Goal: Transaction & Acquisition: Purchase product/service

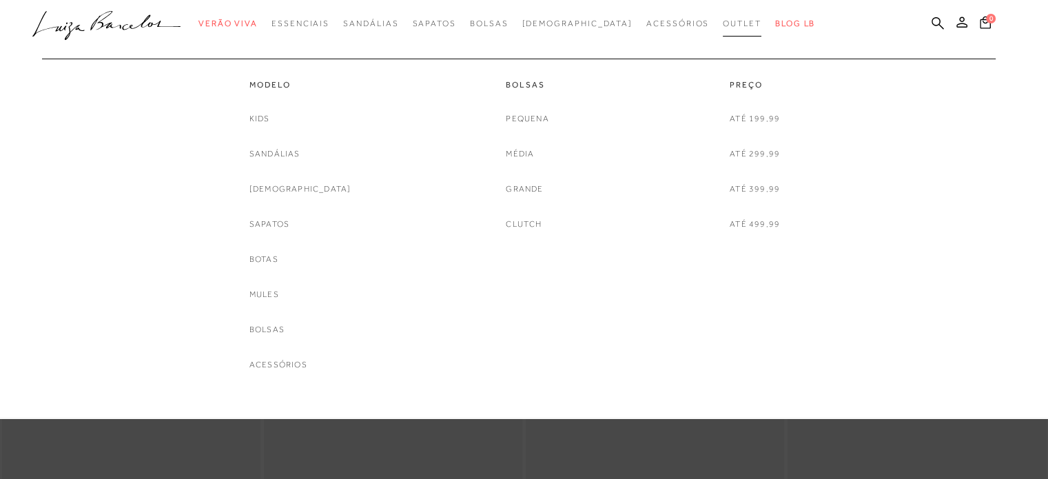
click at [723, 24] on span "Outlet" at bounding box center [742, 24] width 39 height 10
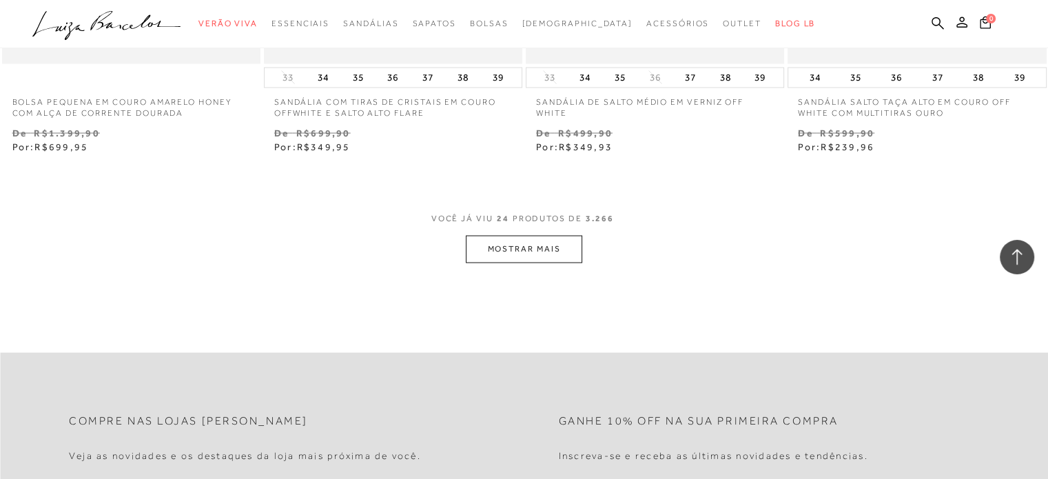
scroll to position [2894, 0]
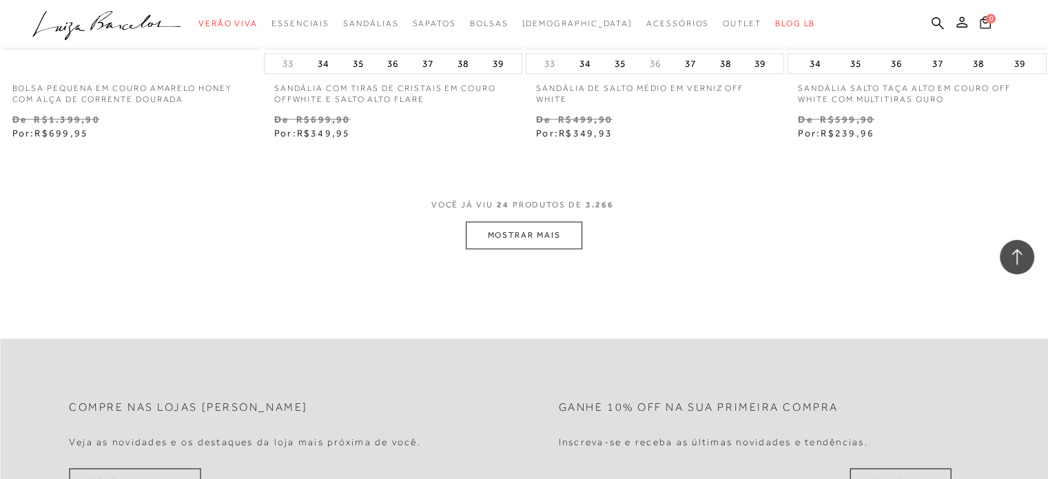
click at [493, 234] on button "MOSTRAR MAIS" at bounding box center [524, 235] width 116 height 27
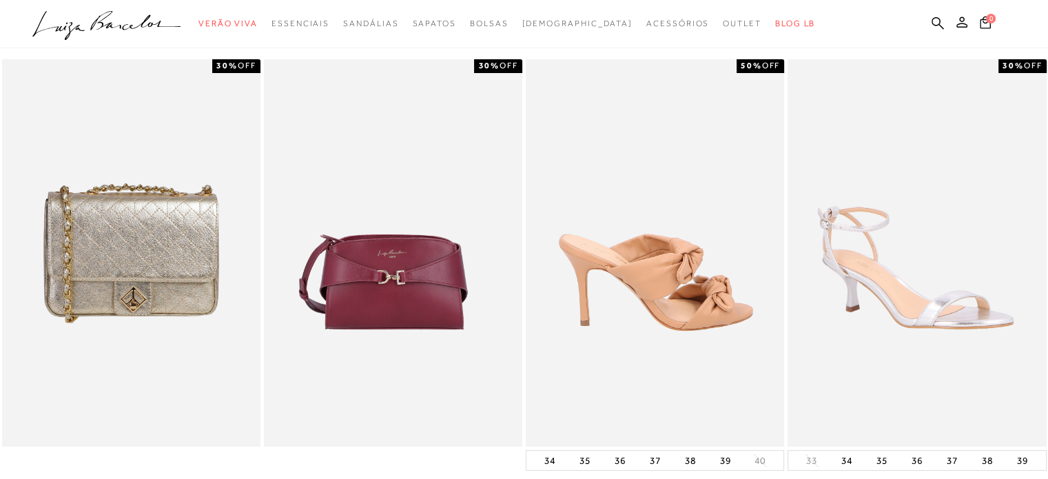
scroll to position [0, 0]
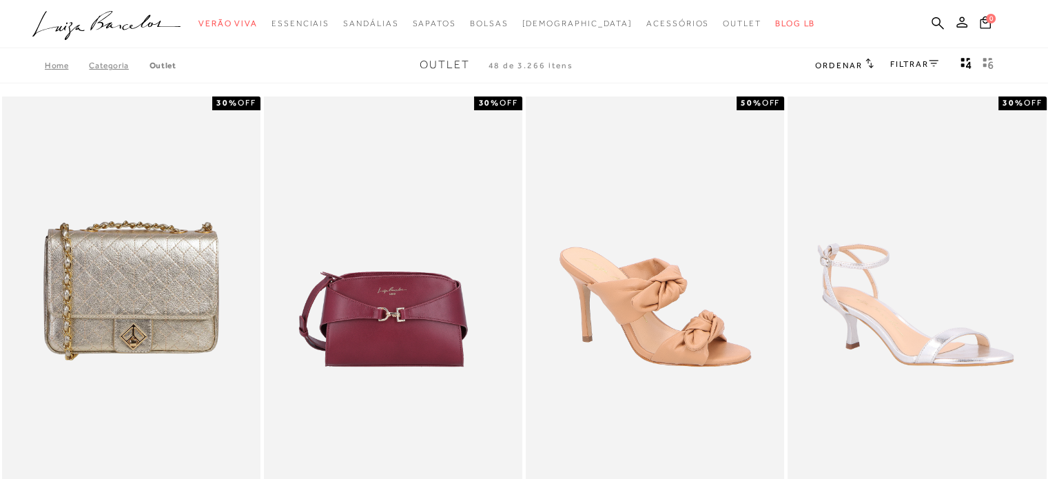
click at [896, 65] on link "FILTRAR" at bounding box center [914, 64] width 48 height 10
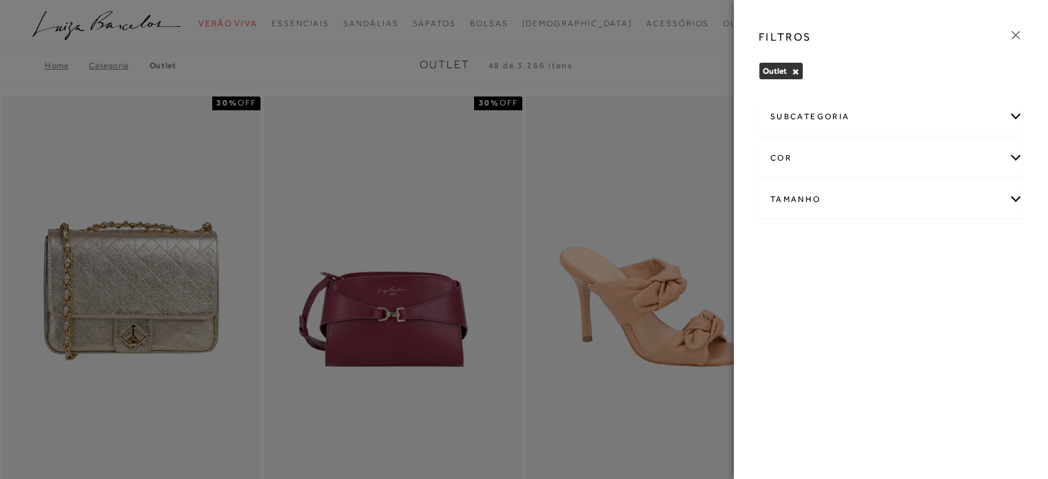
click at [801, 196] on div "Tamanho" at bounding box center [890, 199] width 263 height 37
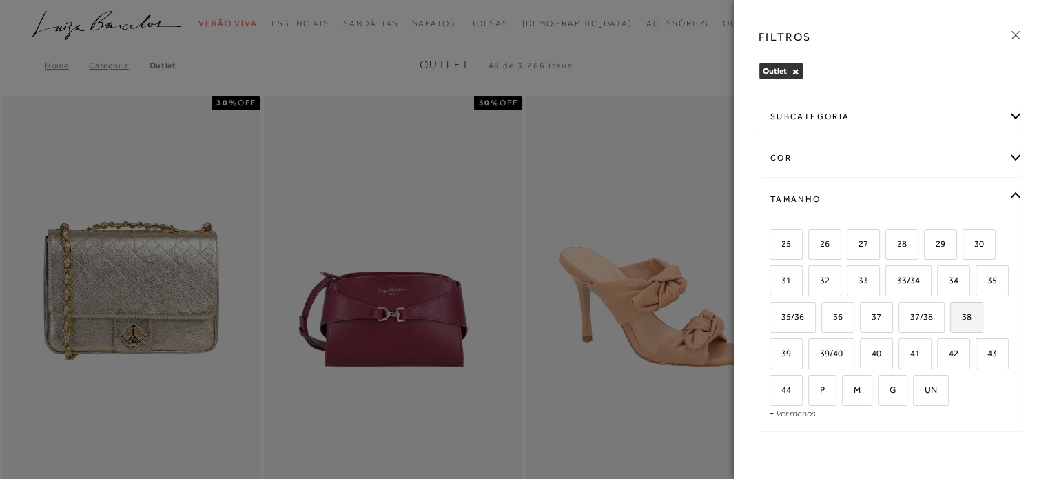
click at [951, 322] on span "38" at bounding box center [961, 316] width 20 height 10
click at [948, 326] on input "38" at bounding box center [955, 319] width 14 height 14
checkbox input "true"
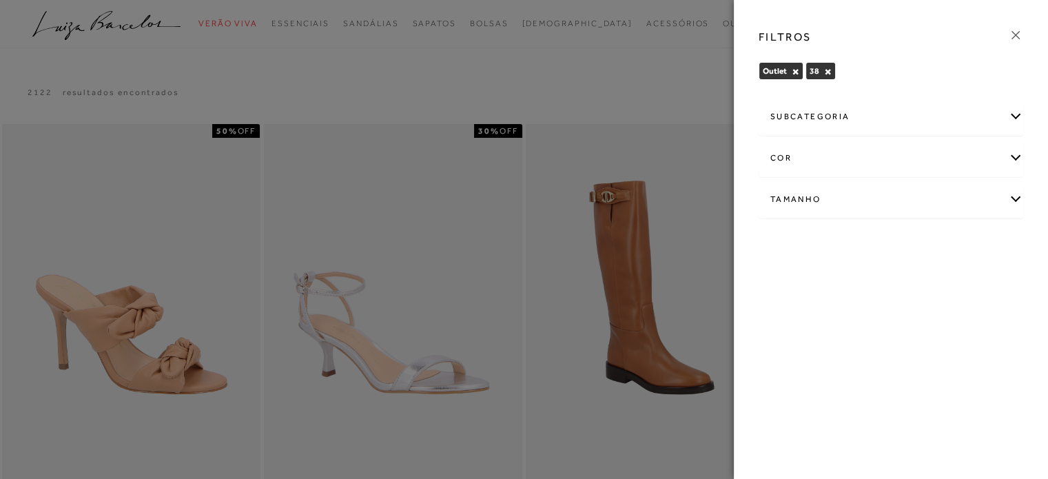
click at [872, 115] on div "subcategoria" at bounding box center [890, 117] width 263 height 37
click at [869, 116] on div "subcategoria" at bounding box center [890, 117] width 263 height 37
click at [926, 111] on div "subcategoria" at bounding box center [890, 117] width 263 height 37
click at [791, 154] on span "Modelo" at bounding box center [784, 154] width 28 height 10
click at [973, 115] on div "subcategoria" at bounding box center [890, 117] width 263 height 37
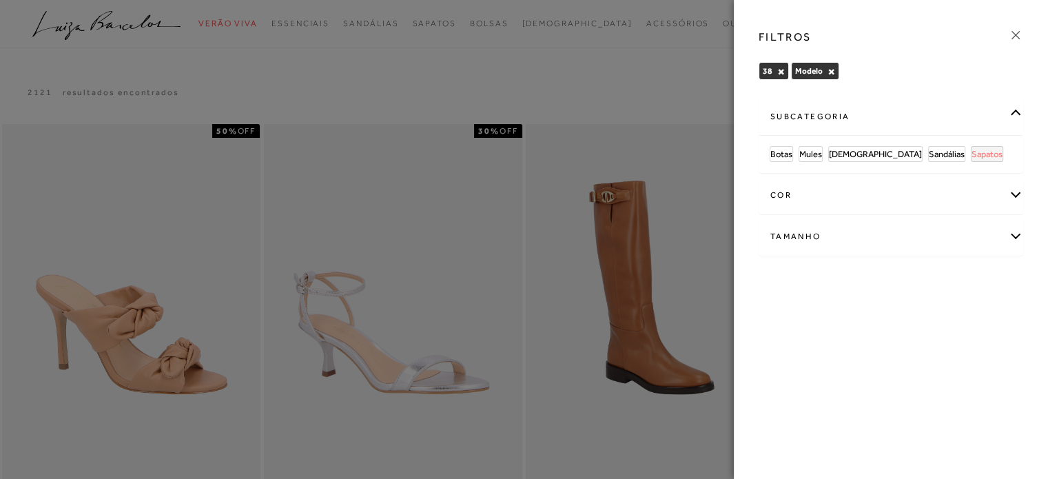
click at [971, 153] on span "Sapatos" at bounding box center [986, 154] width 31 height 10
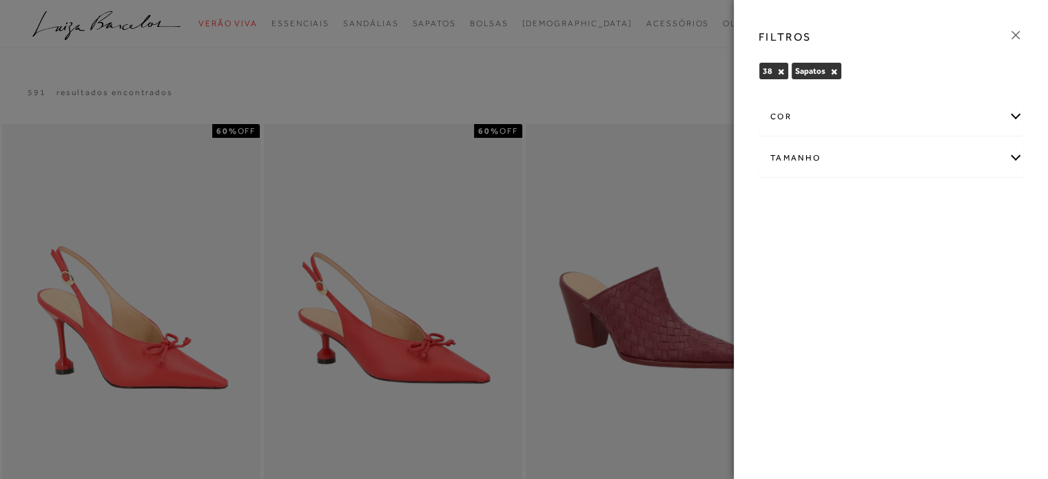
click at [592, 85] on div at bounding box center [524, 239] width 1048 height 479
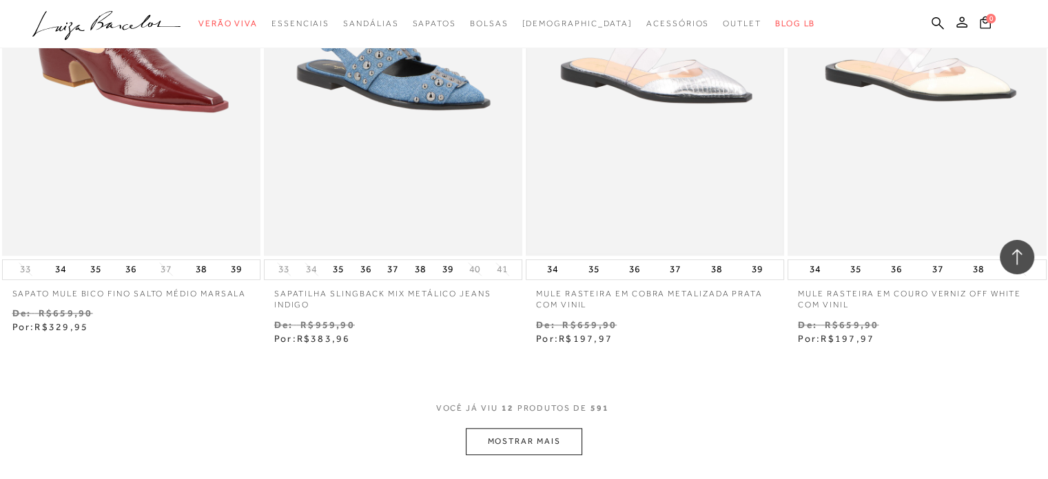
scroll to position [1447, 0]
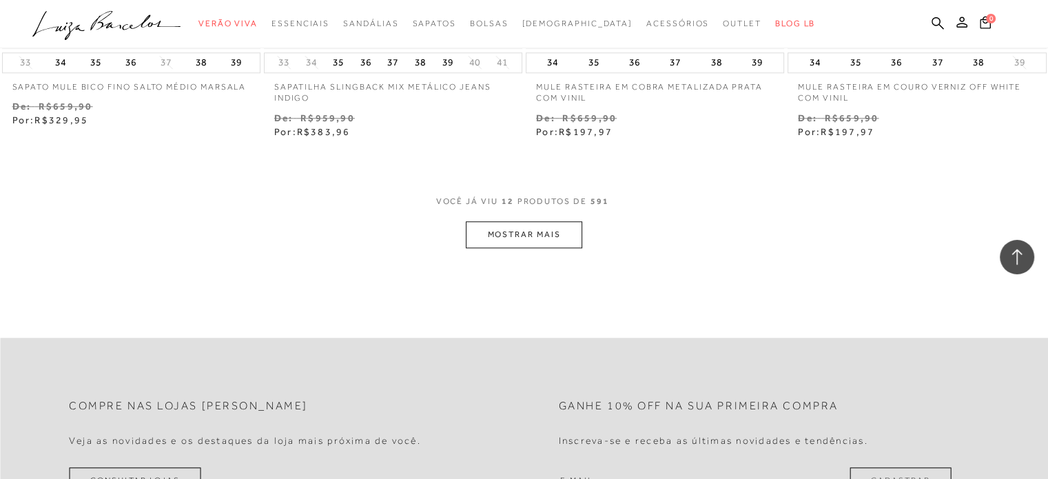
click at [556, 231] on button "MOSTRAR MAIS" at bounding box center [524, 234] width 116 height 27
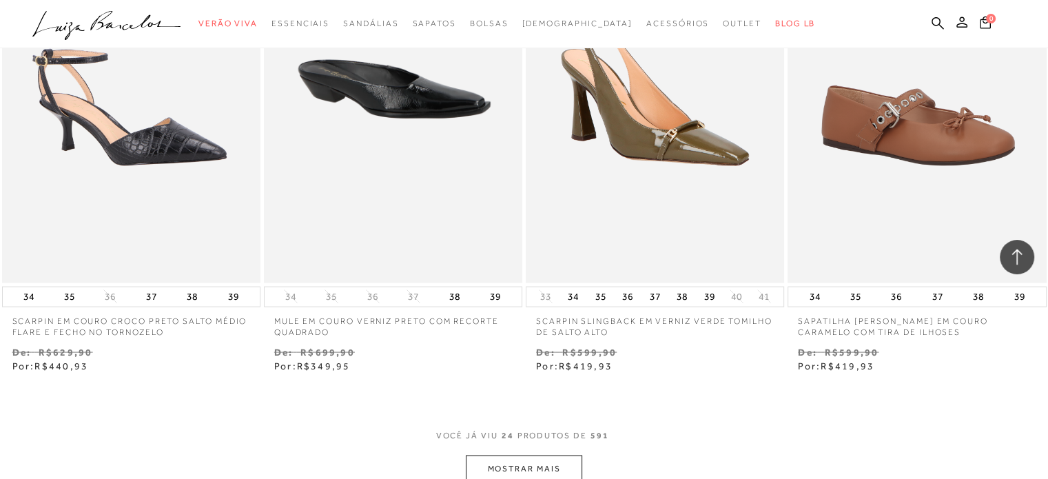
scroll to position [2825, 0]
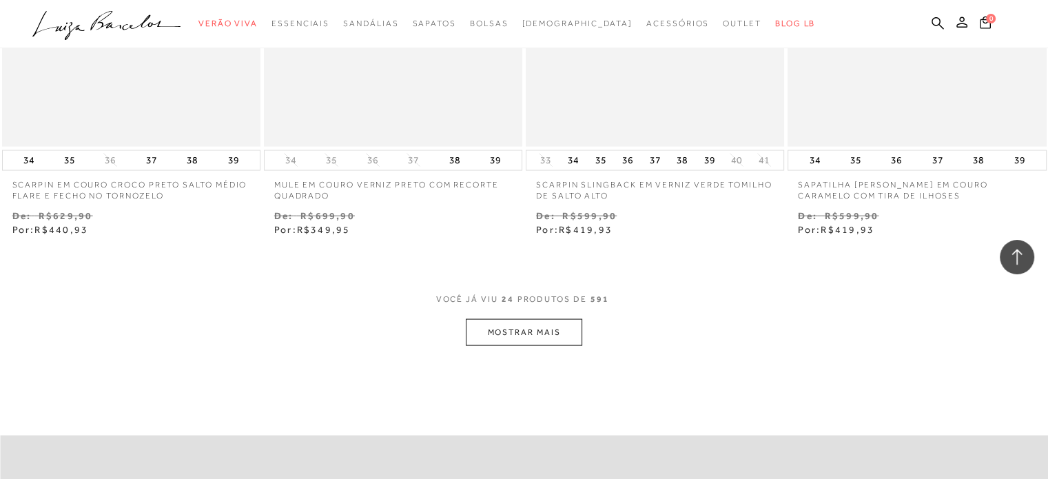
click at [529, 334] on button "MOSTRAR MAIS" at bounding box center [524, 332] width 116 height 27
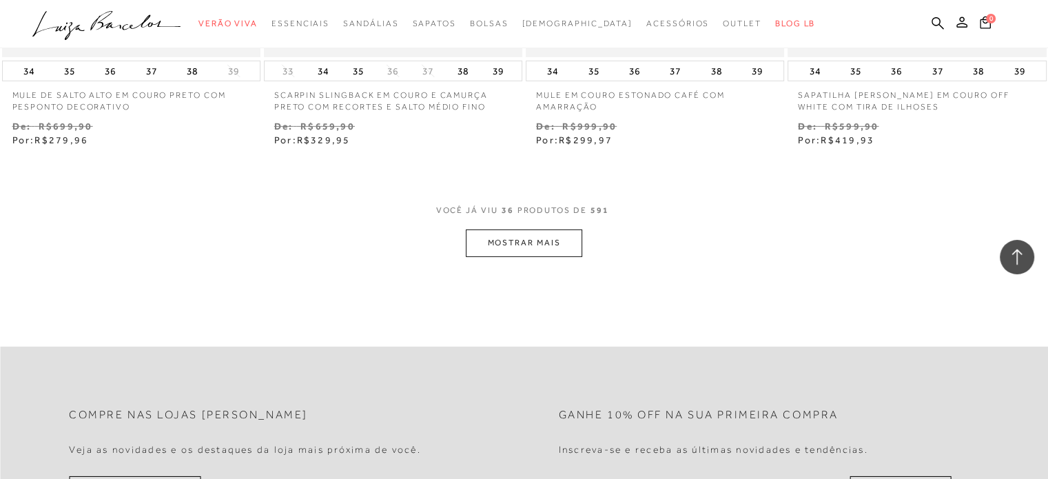
scroll to position [4478, 0]
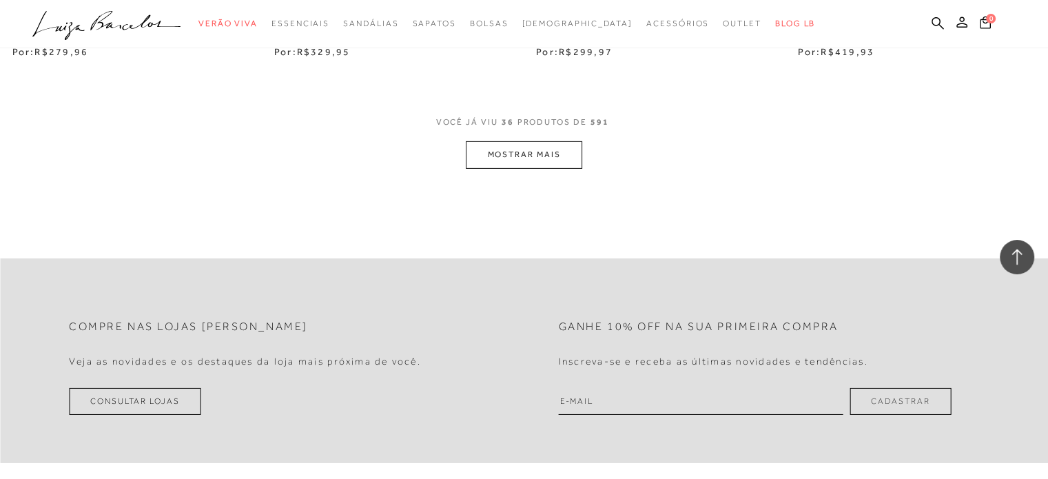
click at [515, 157] on button "MOSTRAR MAIS" at bounding box center [524, 154] width 116 height 27
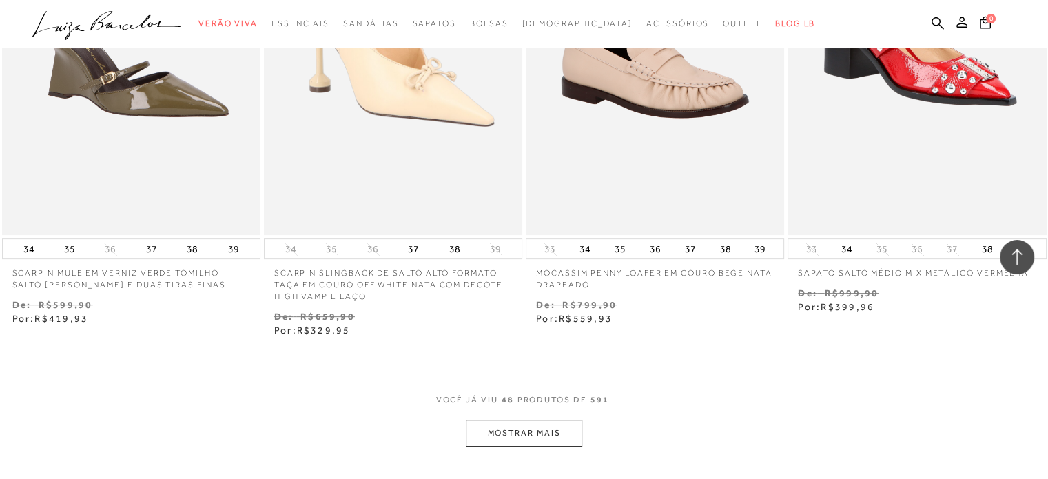
scroll to position [5787, 0]
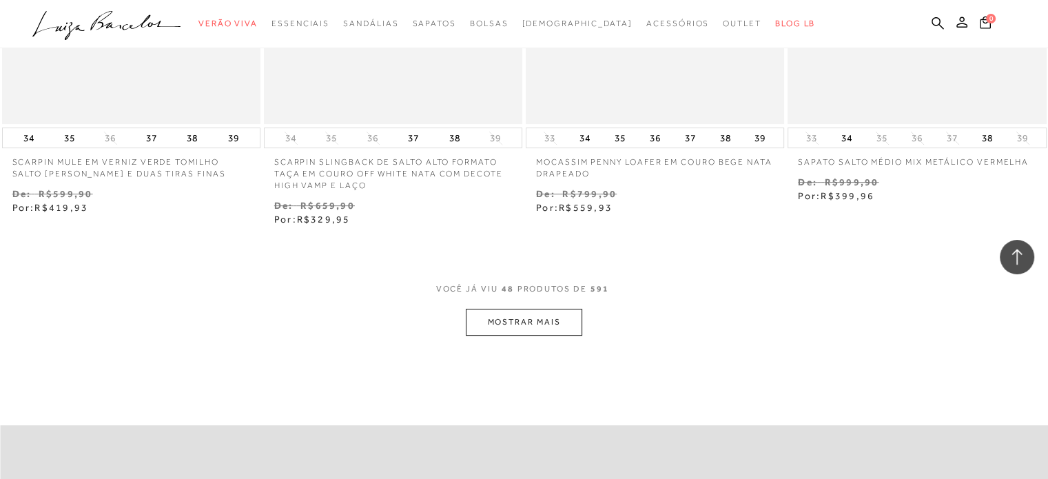
click at [528, 316] on button "MOSTRAR MAIS" at bounding box center [524, 322] width 116 height 27
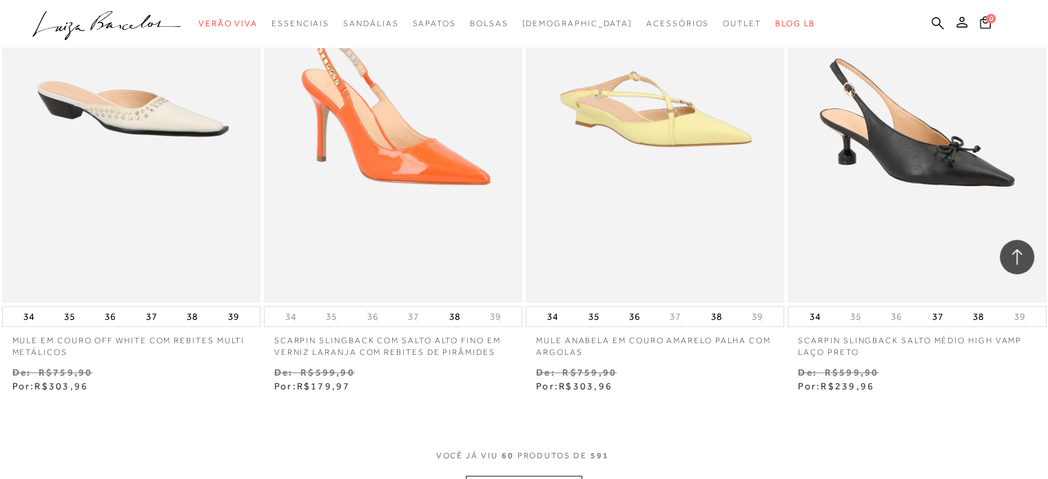
scroll to position [7372, 0]
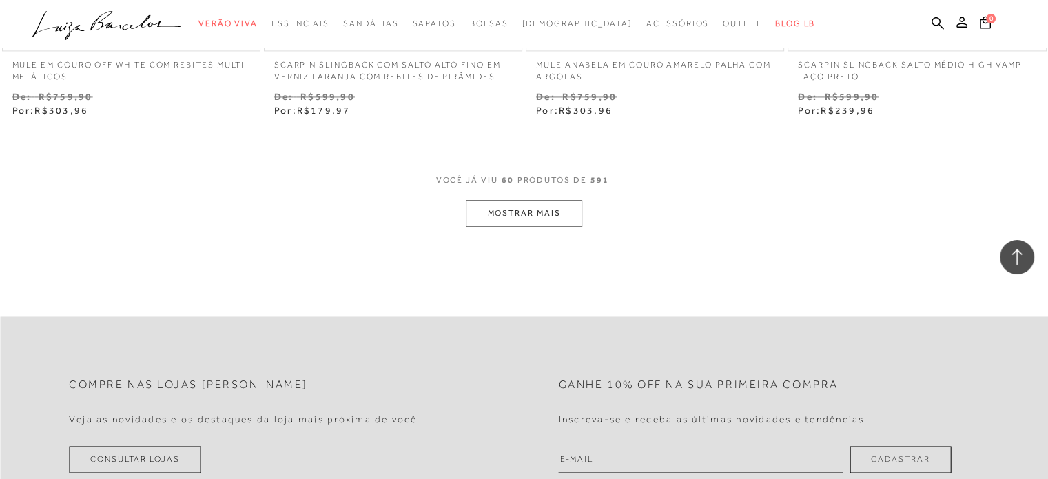
click at [522, 203] on button "MOSTRAR MAIS" at bounding box center [524, 213] width 116 height 27
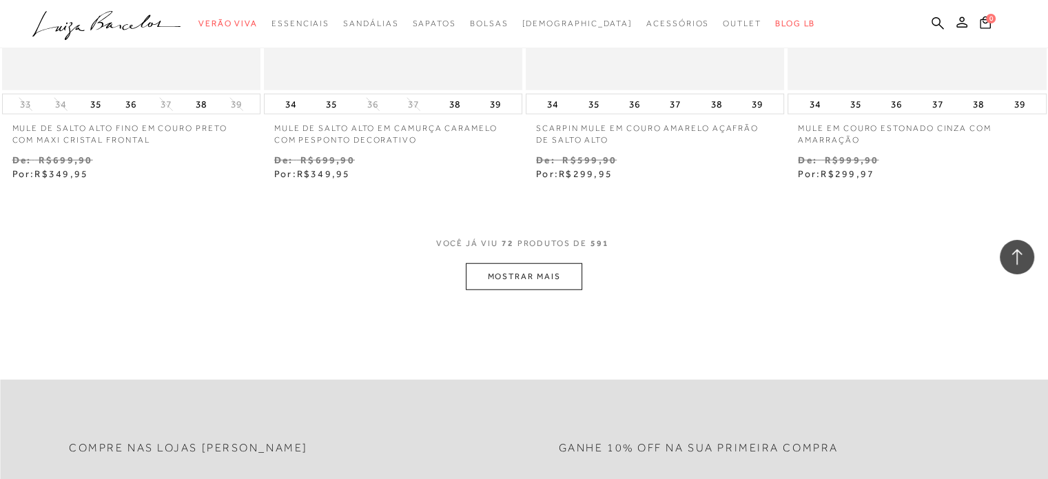
scroll to position [8818, 0]
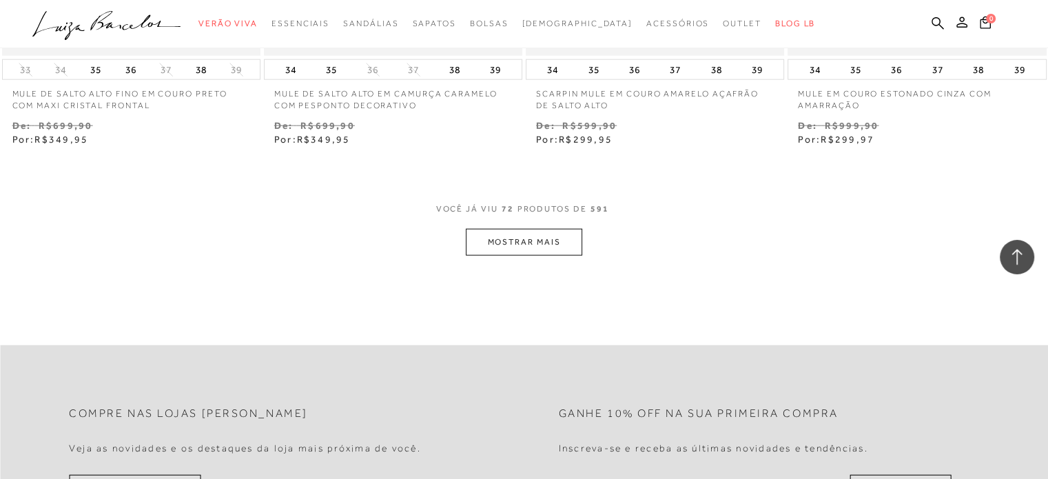
click at [547, 236] on button "MOSTRAR MAIS" at bounding box center [524, 242] width 116 height 27
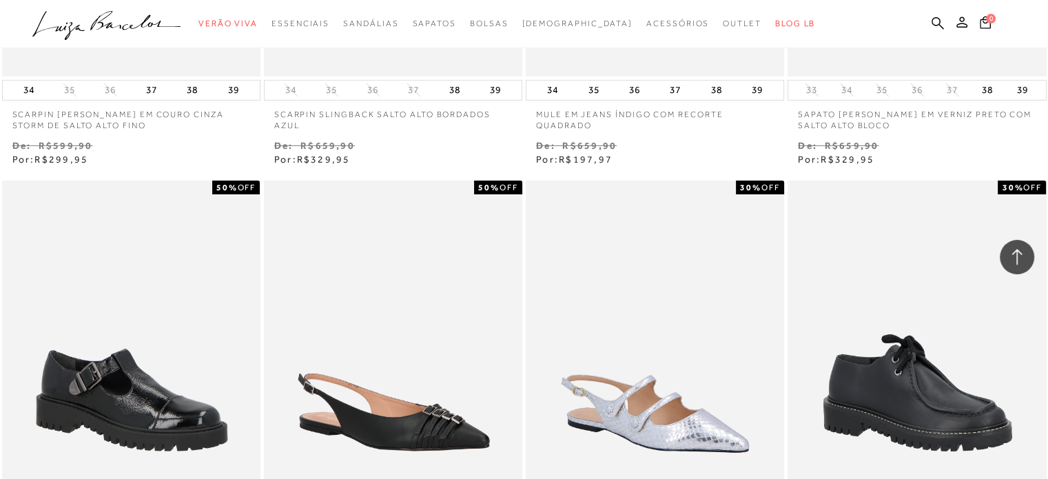
scroll to position [9783, 0]
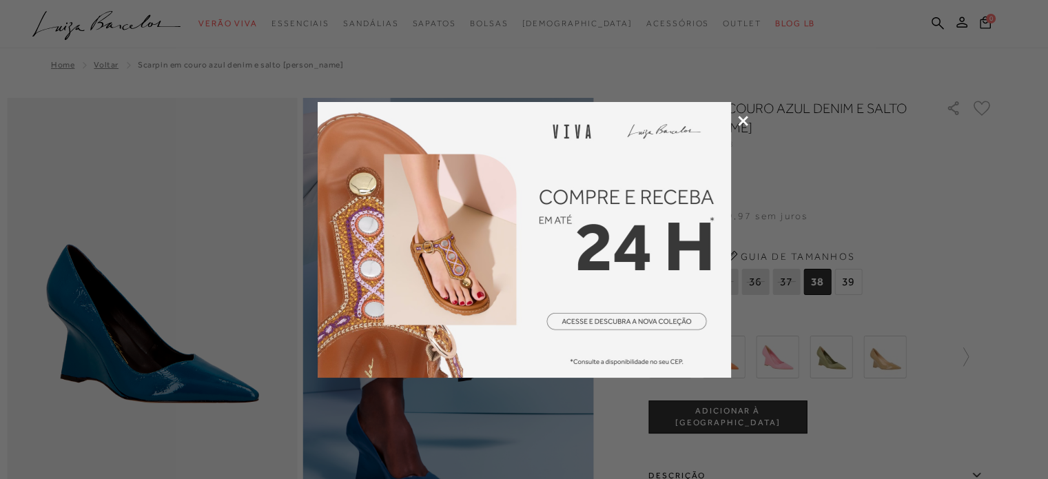
drag, startPoint x: 744, startPoint y: 118, endPoint x: 1004, endPoint y: 431, distance: 407.0
click at [743, 117] on icon at bounding box center [743, 121] width 10 height 10
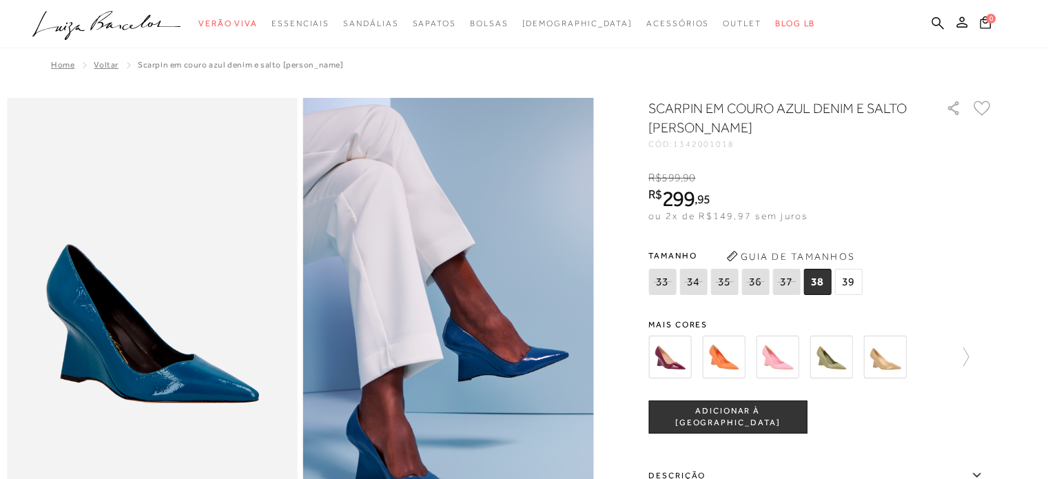
click at [842, 360] on img at bounding box center [831, 357] width 43 height 43
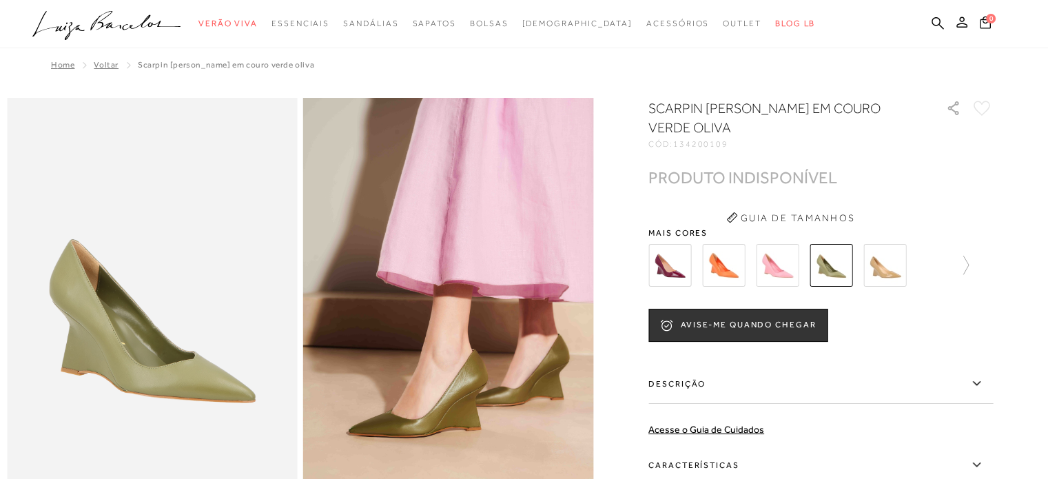
click at [887, 267] on img at bounding box center [884, 265] width 43 height 43
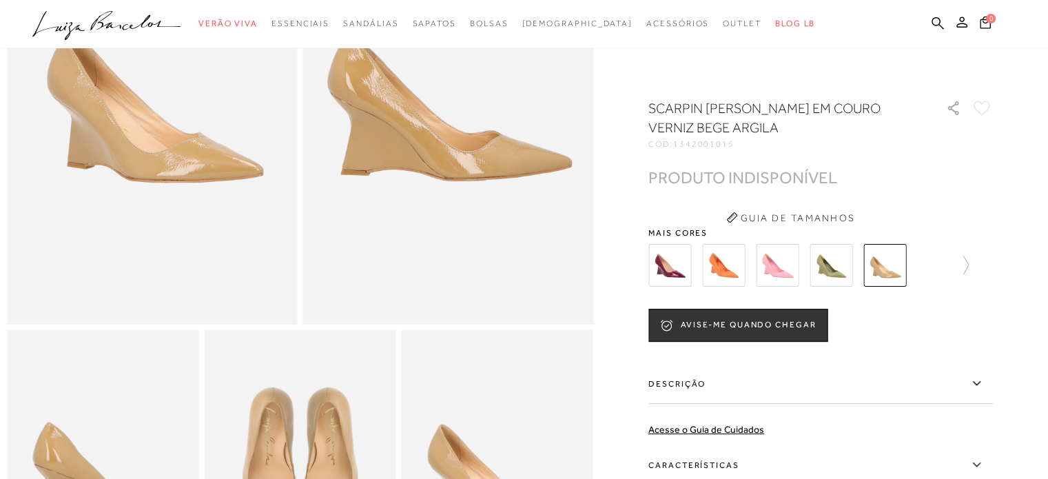
scroll to position [138, 0]
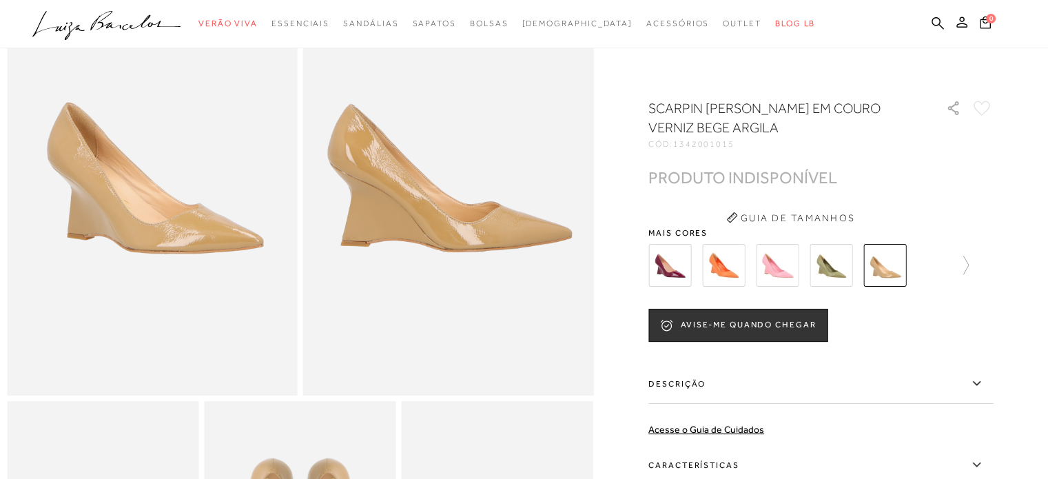
click at [798, 264] on img at bounding box center [777, 265] width 43 height 43
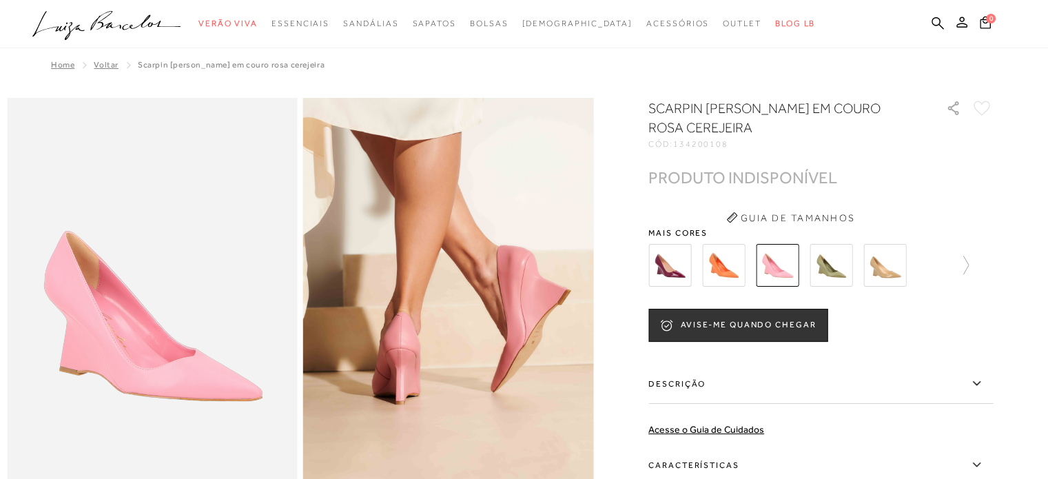
click at [670, 258] on img at bounding box center [669, 265] width 43 height 43
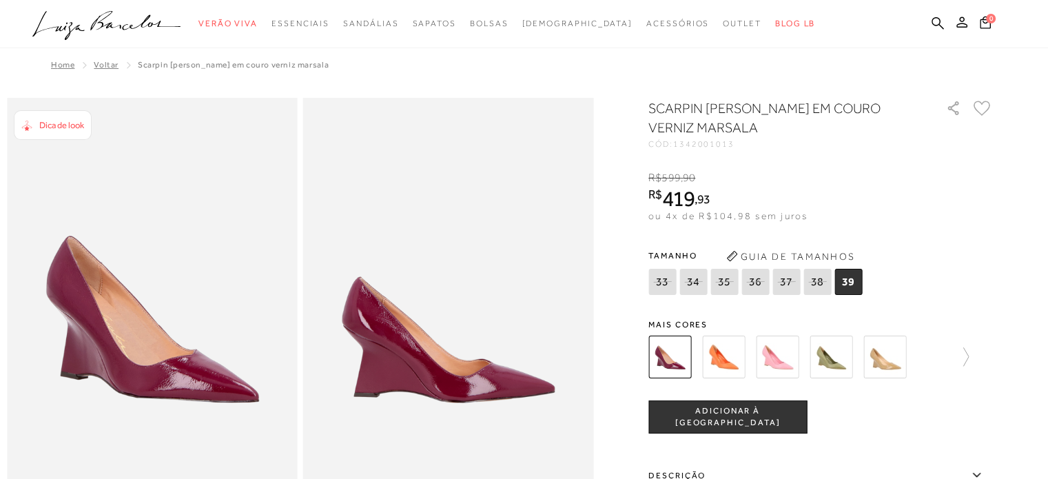
click at [724, 350] on img at bounding box center [723, 357] width 43 height 43
